Goal: Task Accomplishment & Management: Manage account settings

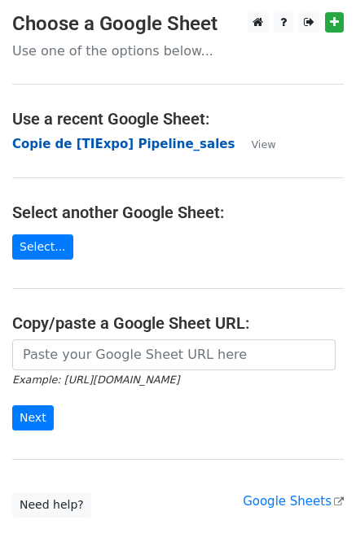
click at [75, 151] on strong "Copie de [TIExpo] Pipeline_sales" at bounding box center [123, 144] width 222 height 15
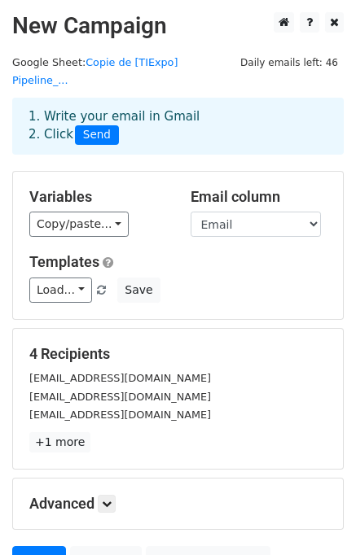
scroll to position [140, 0]
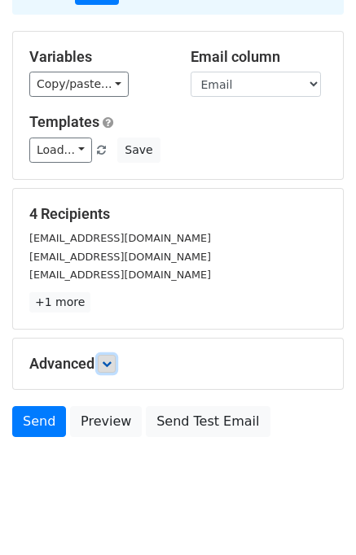
click at [106, 359] on icon at bounding box center [107, 364] width 10 height 10
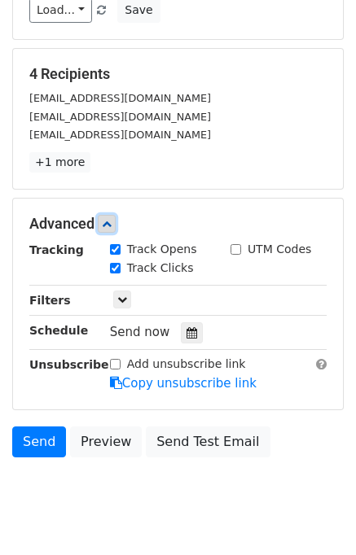
scroll to position [298, 0]
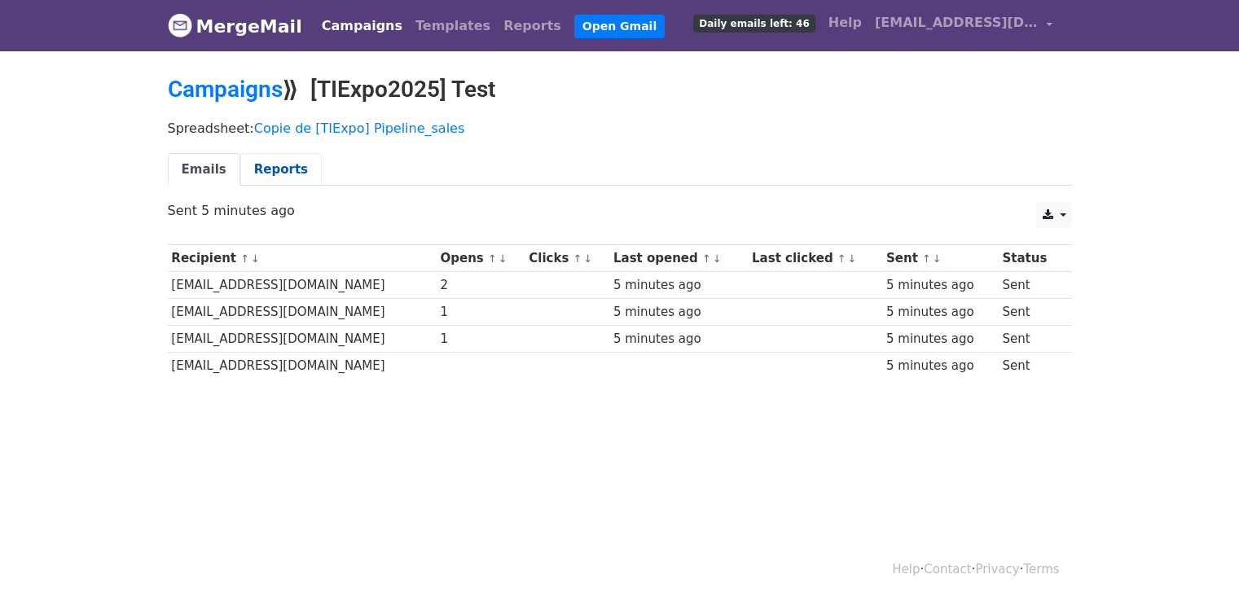
click at [276, 173] on link "Reports" at bounding box center [280, 169] width 81 height 33
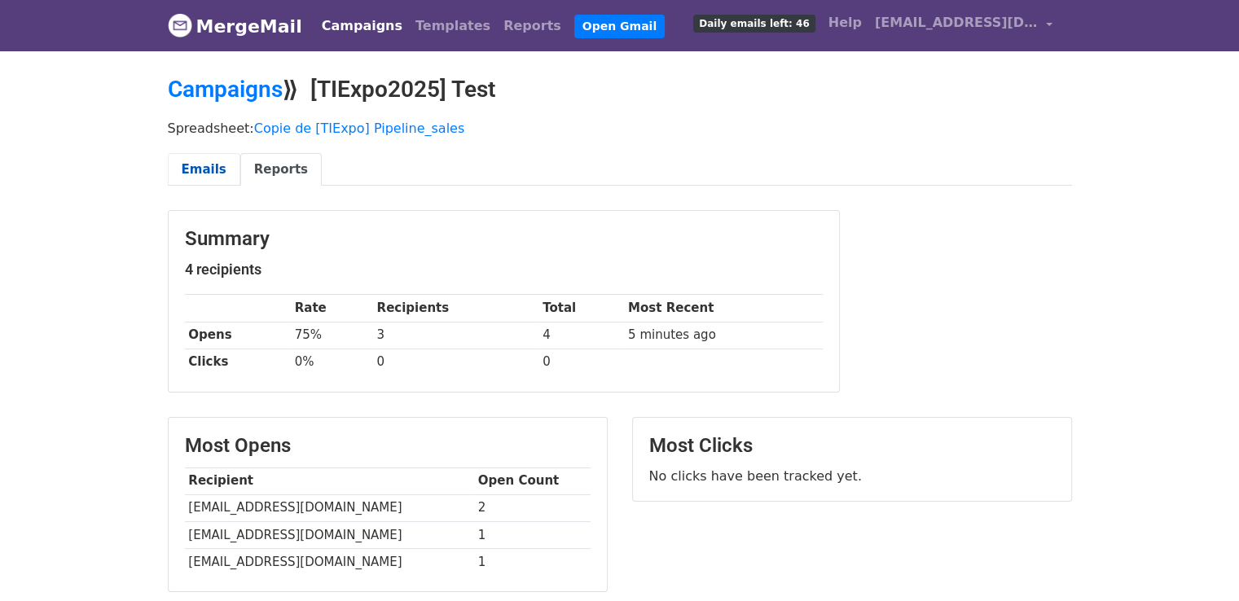
click at [210, 167] on link "Emails" at bounding box center [204, 169] width 72 height 33
